Goal: Transaction & Acquisition: Purchase product/service

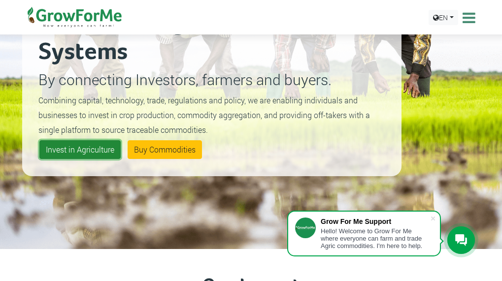
click at [81, 151] on link "Invest in Agriculture" at bounding box center [79, 149] width 81 height 19
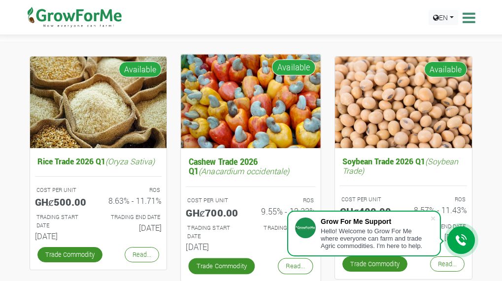
scroll to position [85, 0]
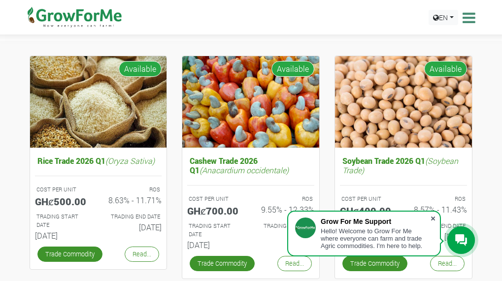
click at [435, 216] on span at bounding box center [433, 219] width 10 height 10
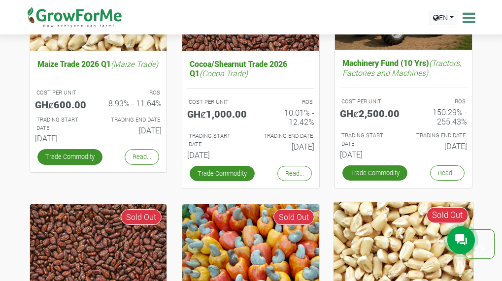
scroll to position [422, 0]
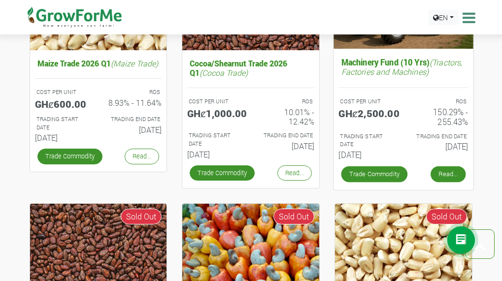
click at [445, 173] on link "Read..." at bounding box center [448, 175] width 35 height 16
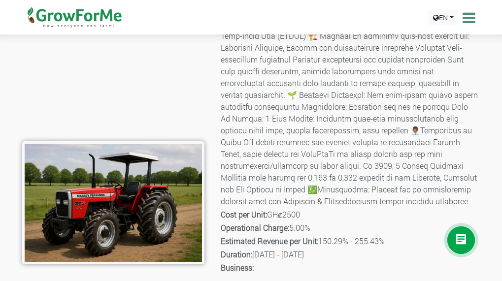
scroll to position [77, 0]
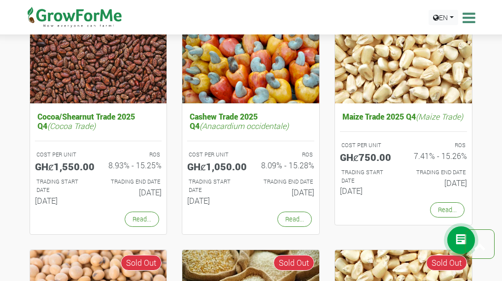
scroll to position [455, 0]
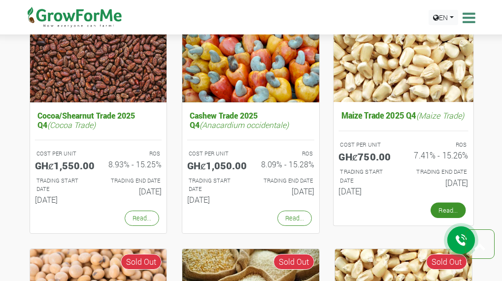
click at [440, 219] on link "Read..." at bounding box center [448, 211] width 35 height 16
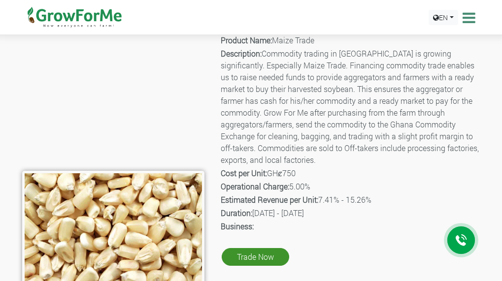
scroll to position [48, 0]
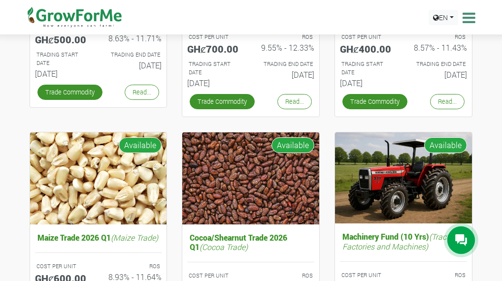
scroll to position [246, 0]
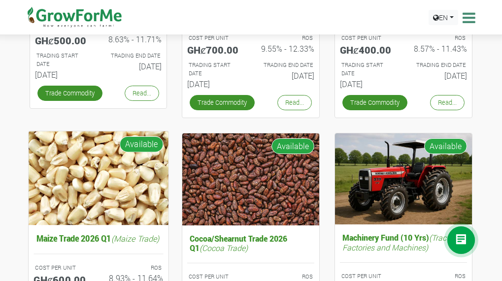
click at [136, 145] on span "Available" at bounding box center [141, 145] width 44 height 16
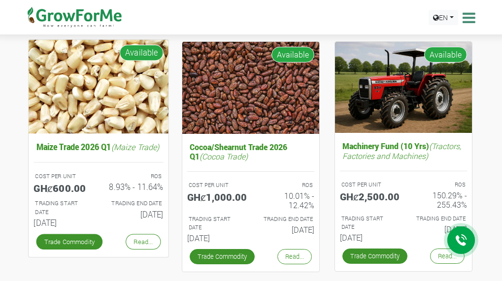
scroll to position [342, 0]
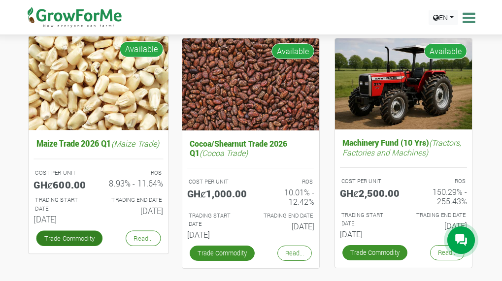
click at [80, 247] on link "Trade Commodity" at bounding box center [69, 239] width 67 height 16
